Goal: Find specific page/section: Find specific page/section

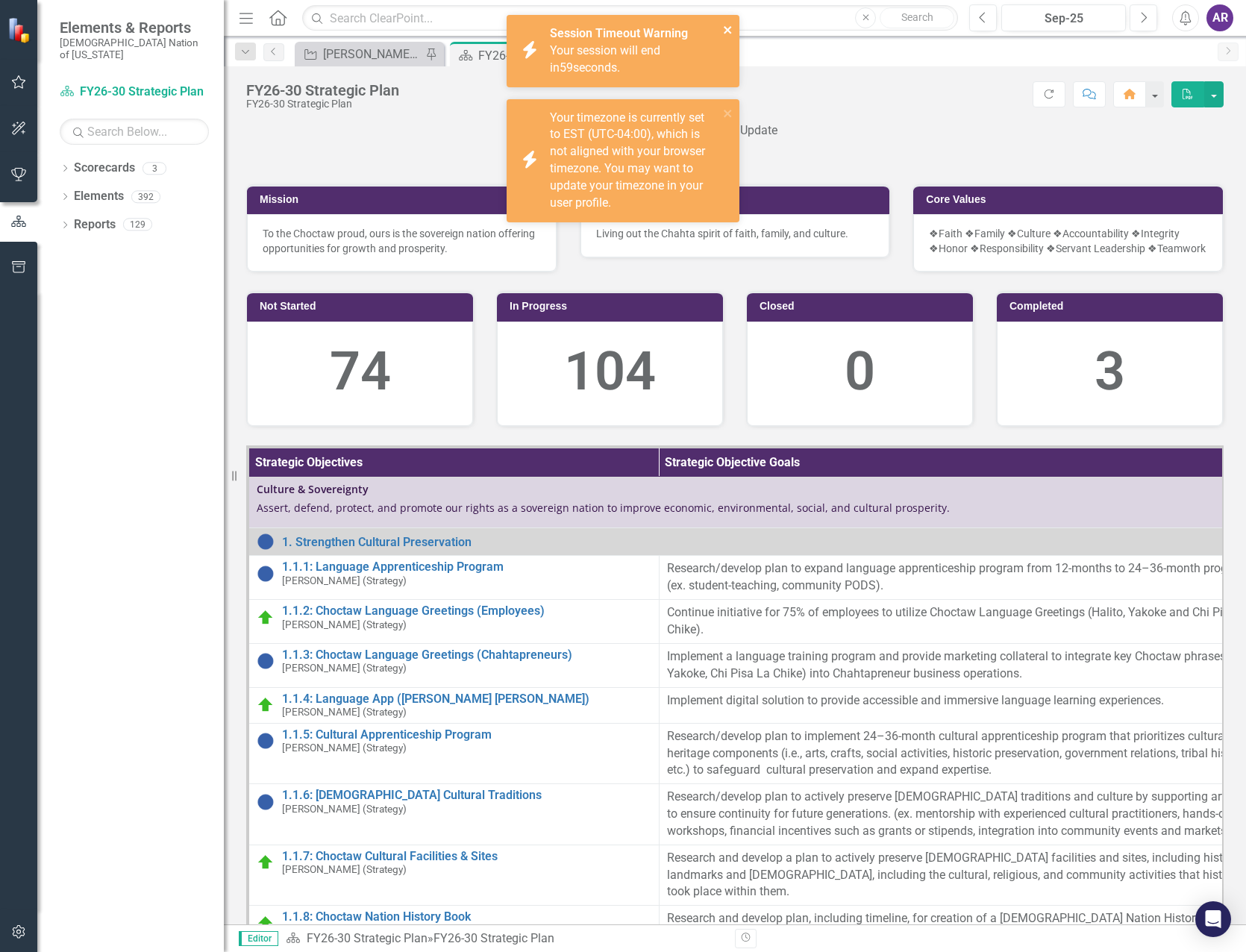
click at [725, 26] on icon "close" at bounding box center [728, 30] width 10 height 12
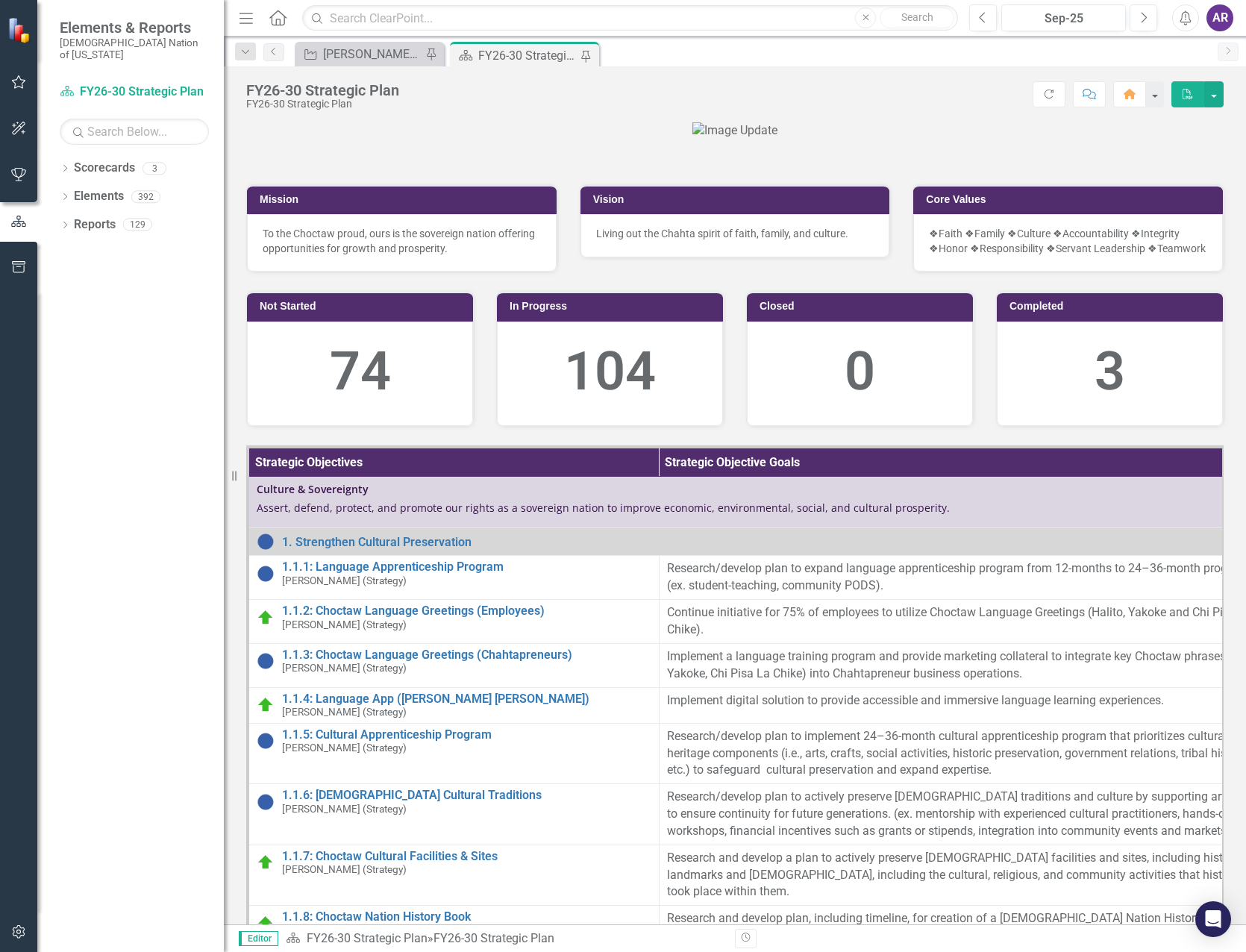
click at [1052, 140] on div at bounding box center [735, 131] width 978 height 17
click at [352, 54] on div "[PERSON_NAME] SO's" at bounding box center [372, 54] width 99 height 19
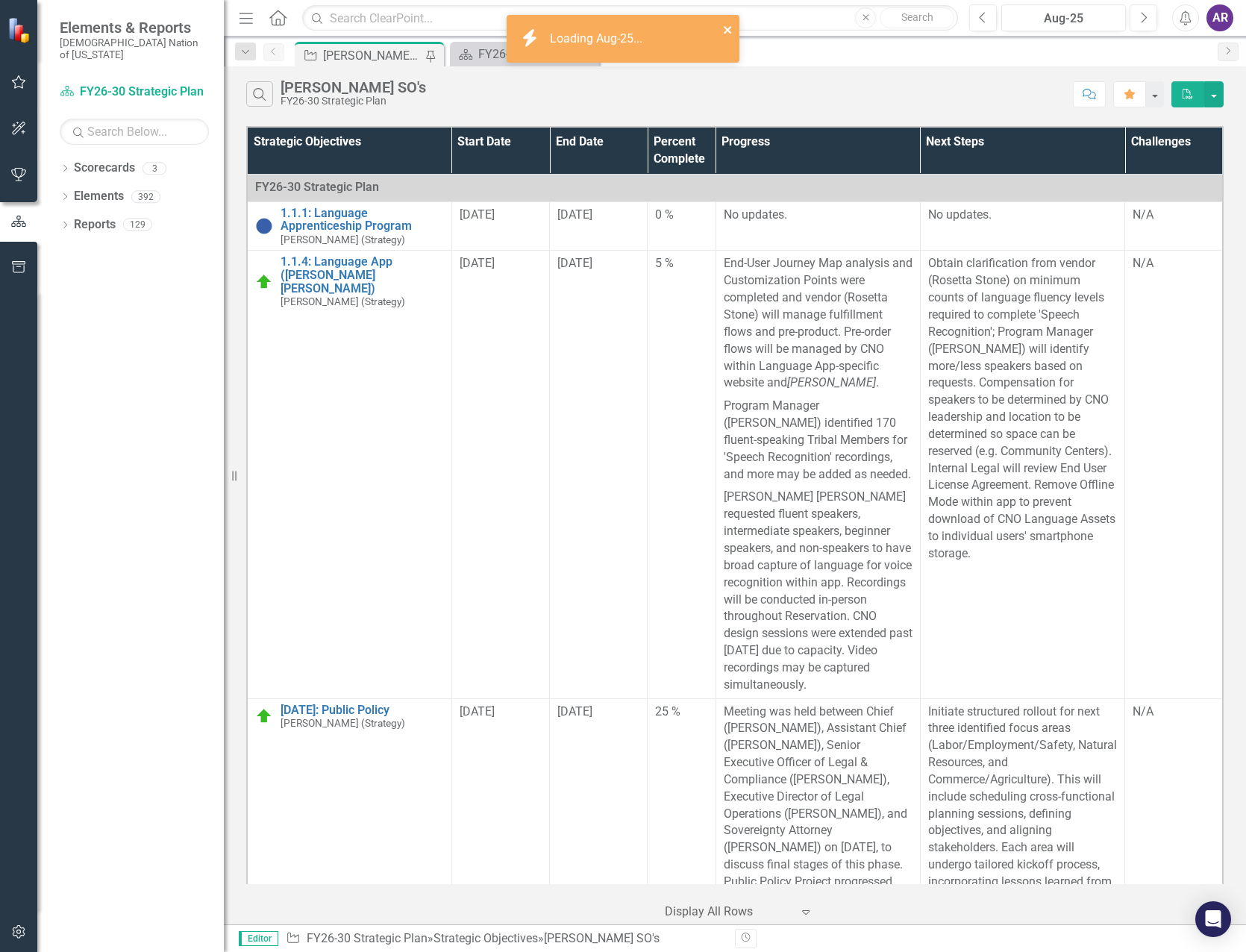
drag, startPoint x: 729, startPoint y: 33, endPoint x: 809, endPoint y: 39, distance: 80.2
click at [729, 33] on icon "close" at bounding box center [728, 30] width 10 height 12
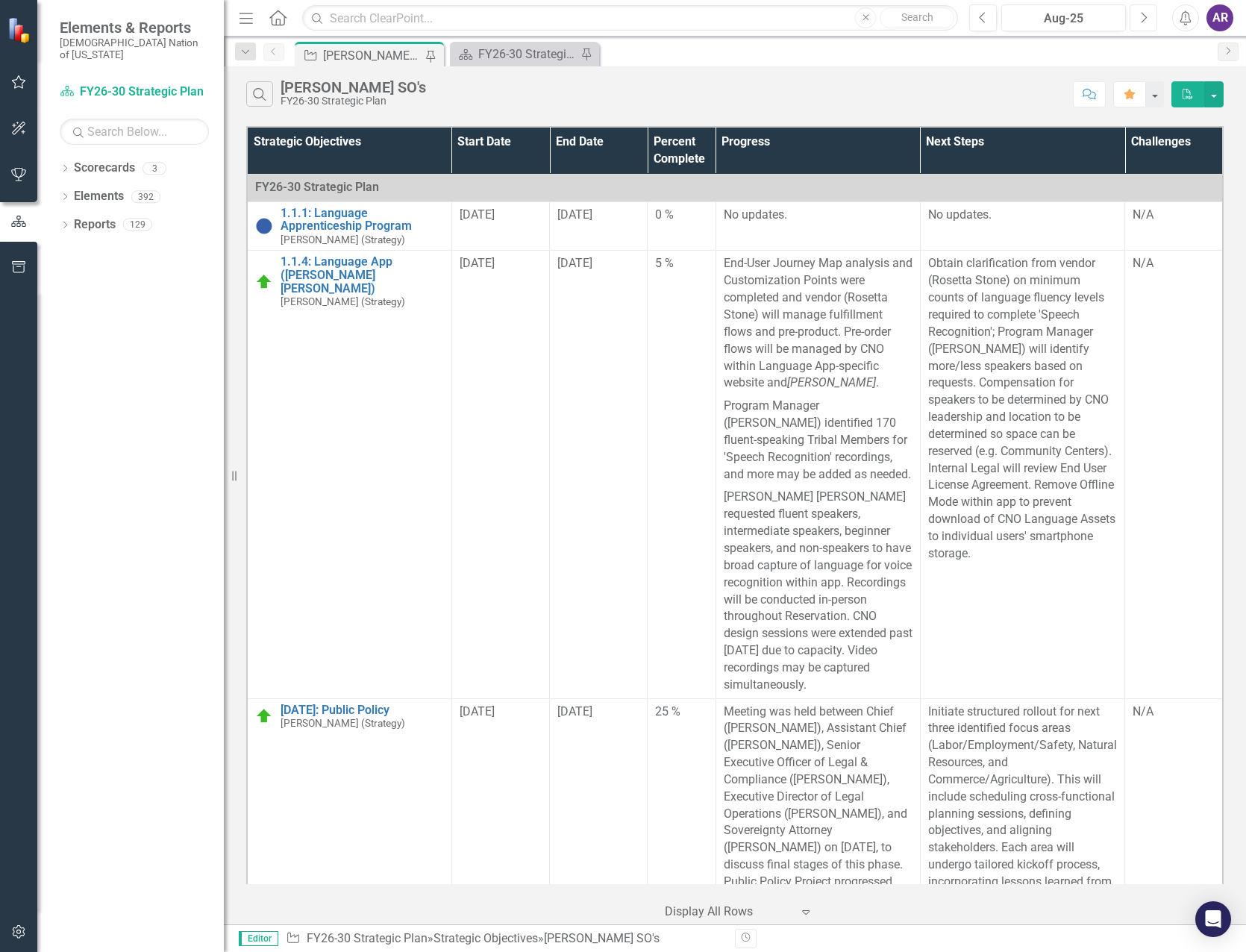
click at [1147, 17] on icon "button" at bounding box center [1145, 17] width 6 height 10
